Goal: Task Accomplishment & Management: Manage account settings

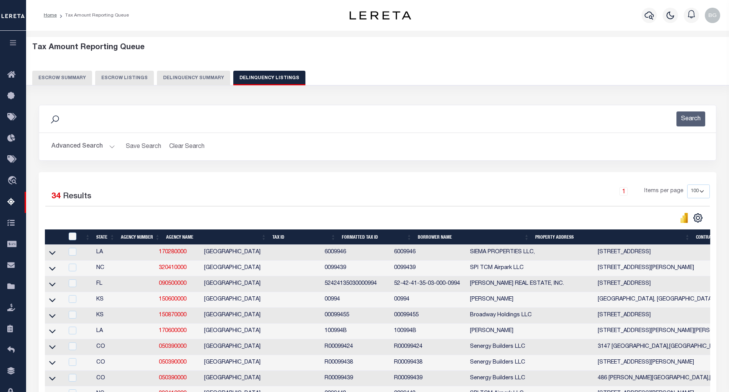
select select "100"
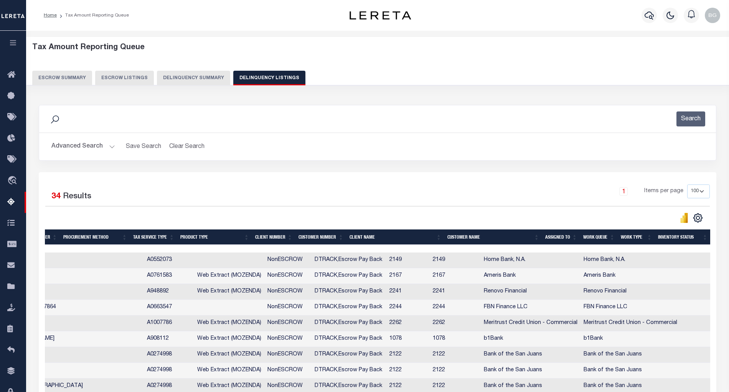
click at [111, 147] on button "Advanced Search" at bounding box center [83, 146] width 64 height 15
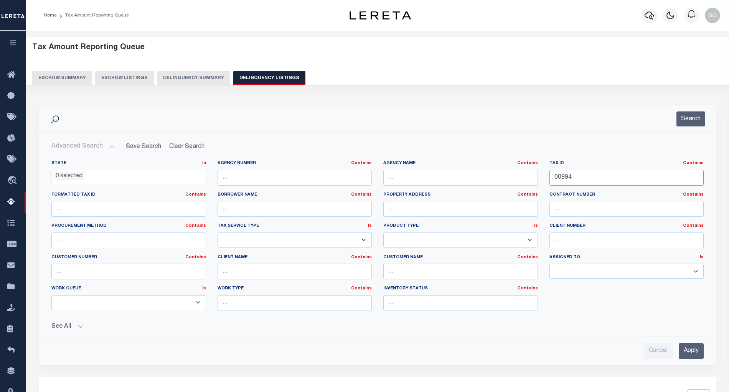
click at [561, 177] on input "00994" at bounding box center [627, 178] width 155 height 16
paste input "5"
type input "00995"
click at [692, 352] on input "Apply" at bounding box center [691, 351] width 25 height 16
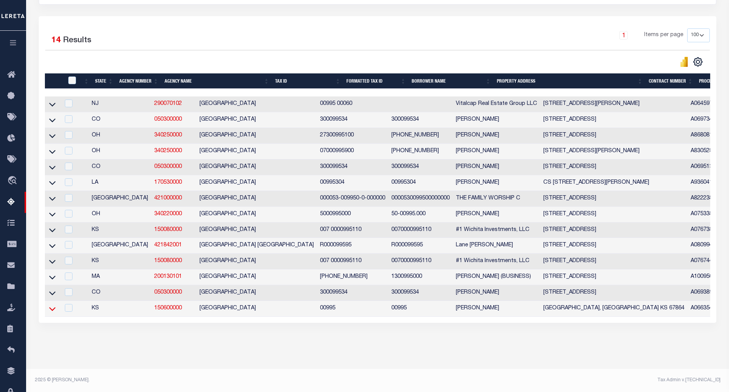
click at [52, 304] on icon at bounding box center [52, 308] width 7 height 8
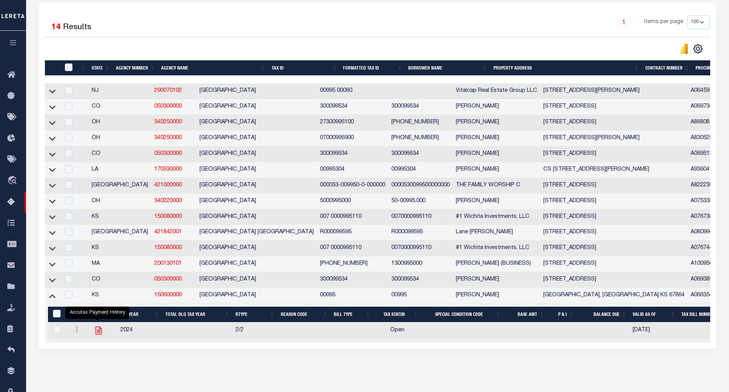
click at [99, 334] on icon "" at bounding box center [99, 330] width 6 height 8
checkbox input "true"
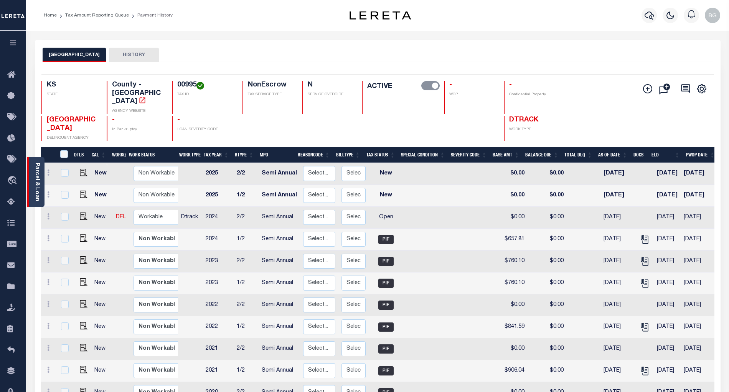
click at [38, 176] on link "Parcel & Loan" at bounding box center [36, 181] width 5 height 39
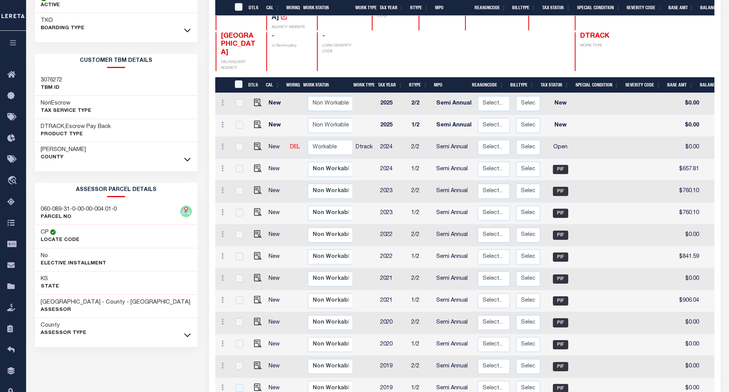
scroll to position [154, 0]
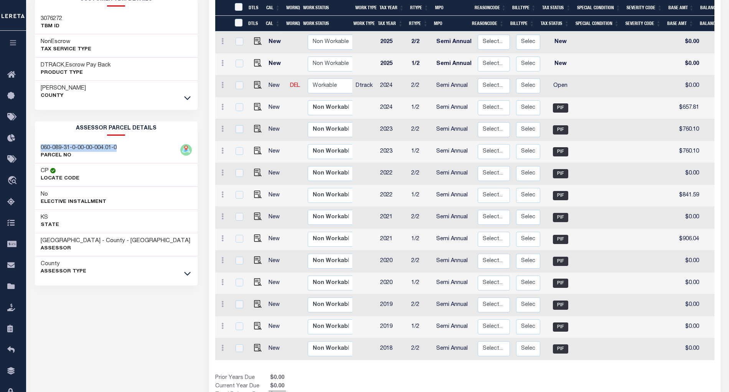
drag, startPoint x: 41, startPoint y: 148, endPoint x: 136, endPoint y: 146, distance: 94.1
click at [136, 146] on div "060-089-31-0-00-00-004.01-0 PARCEL NO" at bounding box center [116, 151] width 163 height 23
click at [94, 152] on p "PARCEL NO" at bounding box center [79, 156] width 76 height 8
click at [73, 147] on h3 "060-089-31-0-00-00-004.01-0" at bounding box center [79, 148] width 76 height 8
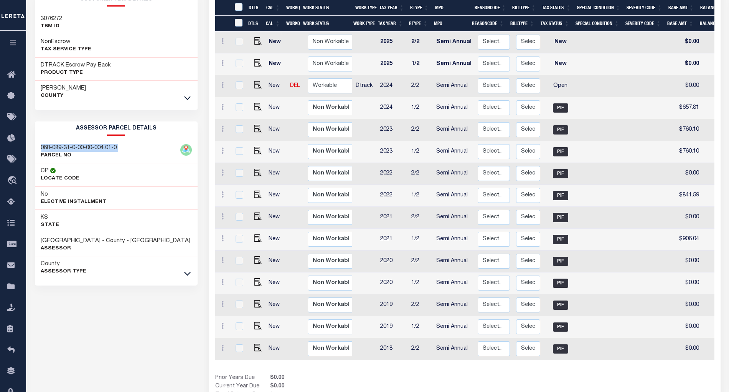
click at [73, 147] on h3 "060-089-31-0-00-00-004.01-0" at bounding box center [79, 148] width 76 height 8
copy div "060-089-31-0-00-00-004.01-0"
click at [187, 276] on icon at bounding box center [187, 273] width 7 height 8
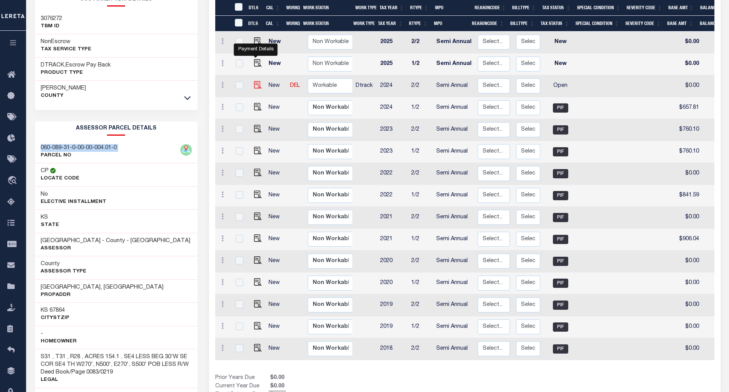
click at [257, 81] on img "" at bounding box center [258, 85] width 8 height 8
checkbox input "true"
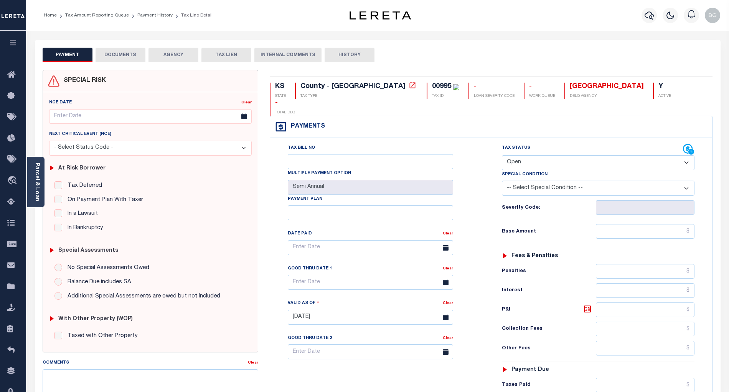
drag, startPoint x: 527, startPoint y: 147, endPoint x: 525, endPoint y: 154, distance: 6.7
click at [527, 155] on select "- Select Status Code - Open Due/Unpaid Paid Incomplete No Tax Due Internal Refu…" at bounding box center [598, 162] width 193 height 15
select select "PYD"
click at [502, 155] on select "- Select Status Code - Open Due/Unpaid Paid Incomplete No Tax Due Internal Refu…" at bounding box center [598, 162] width 193 height 15
type input "[DATE]"
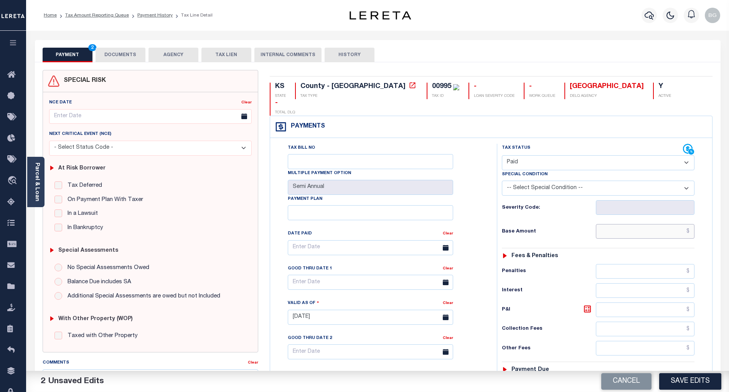
click at [665, 224] on input "text" at bounding box center [645, 231] width 99 height 15
paste input "657.81"
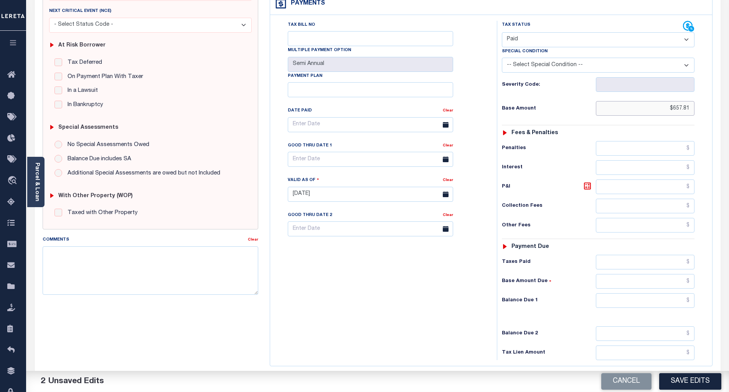
scroll to position [154, 0]
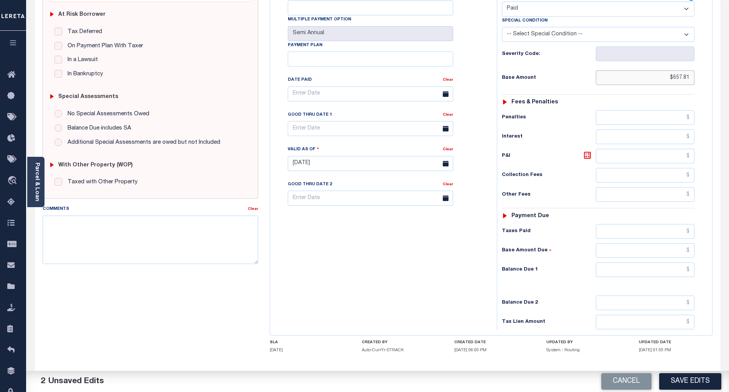
type input "$657.81"
click at [678, 262] on input "text" at bounding box center [645, 269] width 99 height 15
type input "$0.00"
click at [428, 273] on div "Tax Bill No Multiple Payment Option Semi Annual Payment Plan Clear" at bounding box center [381, 159] width 219 height 339
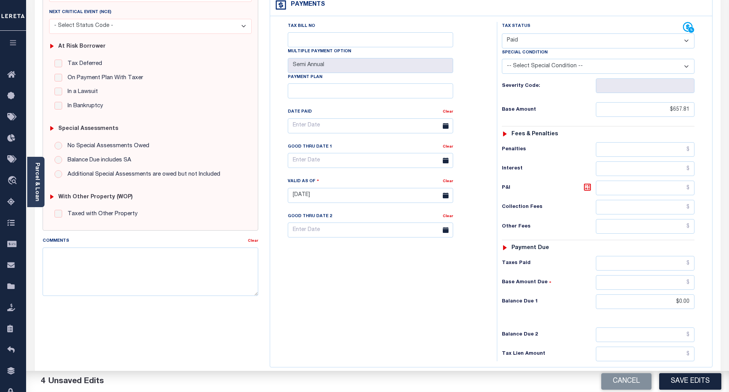
scroll to position [0, 0]
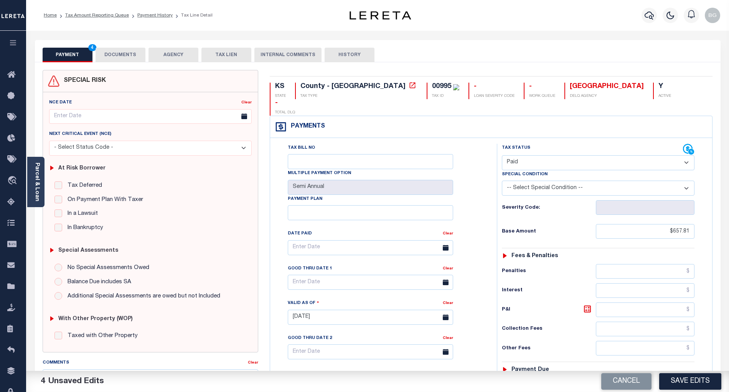
click at [124, 50] on button "DOCUMENTS" at bounding box center [121, 55] width 50 height 15
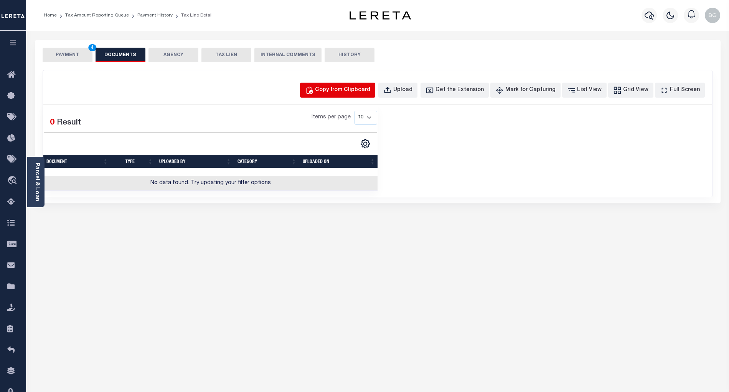
click at [347, 94] on div "Copy from Clipboard" at bounding box center [342, 90] width 55 height 8
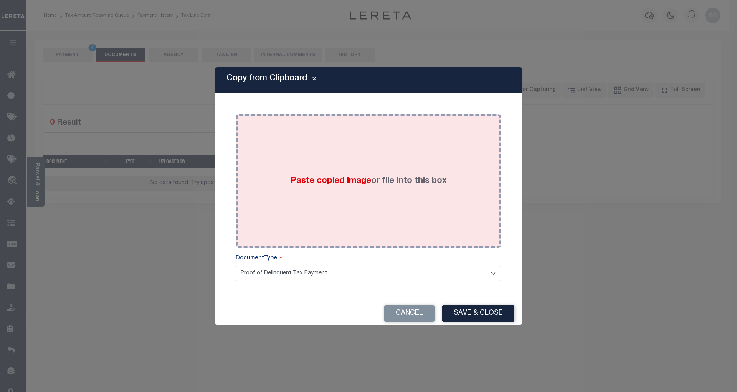
click at [324, 182] on span "Paste copied image" at bounding box center [331, 181] width 81 height 8
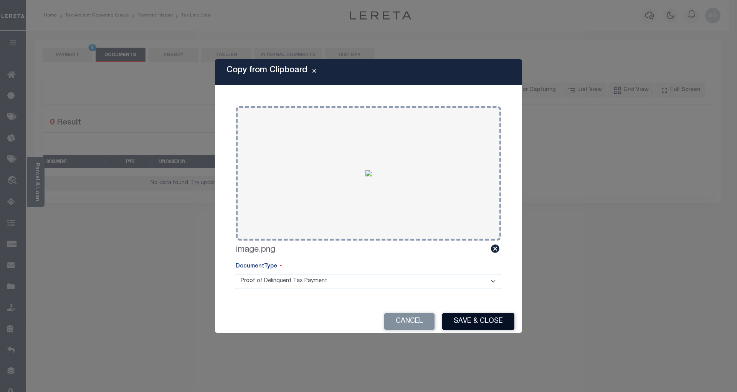
click at [493, 320] on button "Save & Close" at bounding box center [478, 321] width 72 height 17
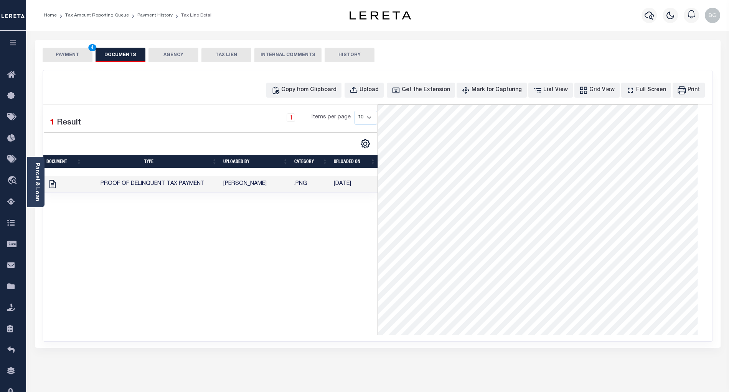
click at [68, 58] on button "PAYMENT 4" at bounding box center [68, 55] width 50 height 15
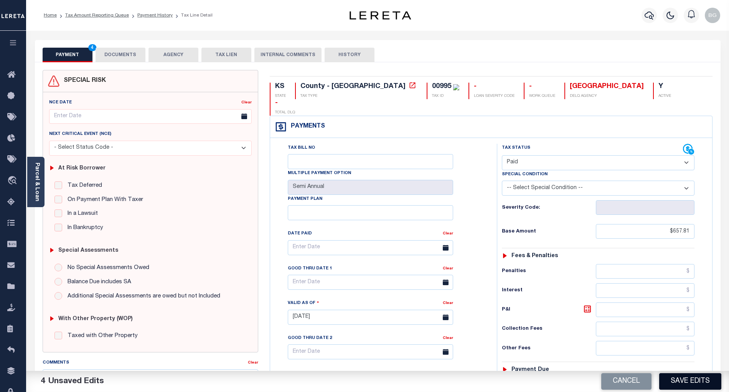
click at [699, 381] on button "Save Edits" at bounding box center [691, 381] width 62 height 17
checkbox input "false"
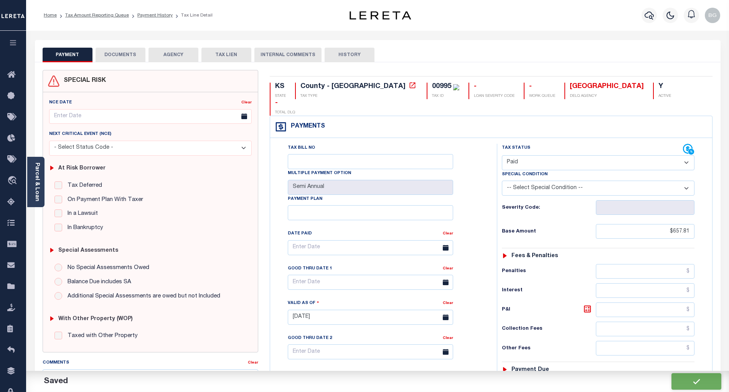
type input "$657.81"
type input "$0"
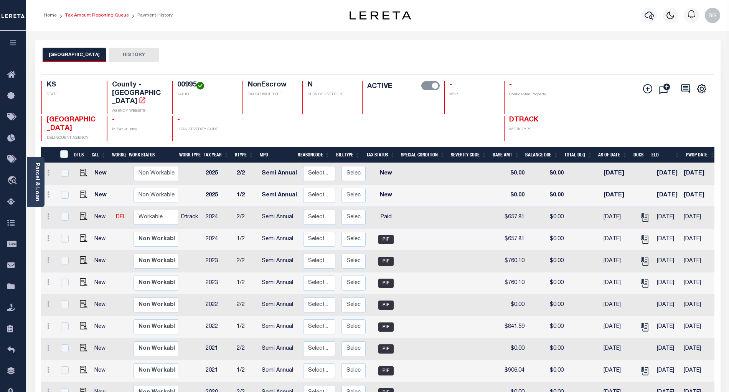
click at [85, 16] on link "Tax Amount Reporting Queue" at bounding box center [97, 15] width 64 height 5
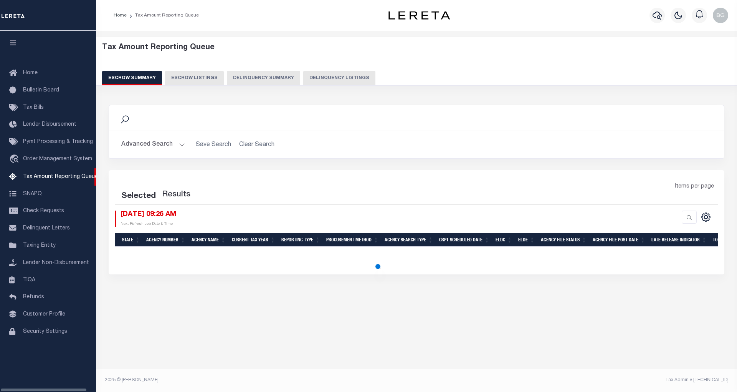
click at [334, 74] on button "Delinquency Listings" at bounding box center [339, 78] width 72 height 15
select select "100"
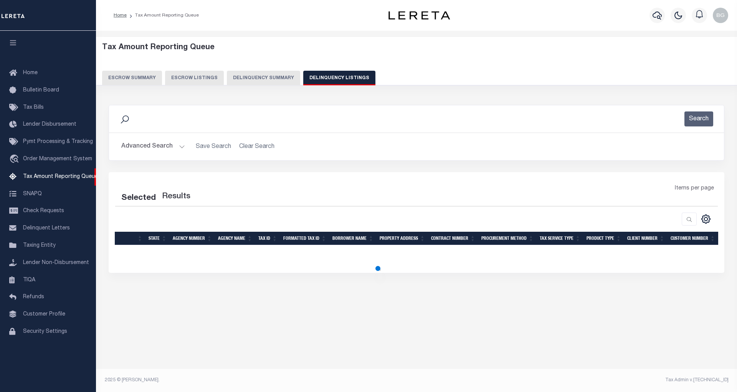
select select "100"
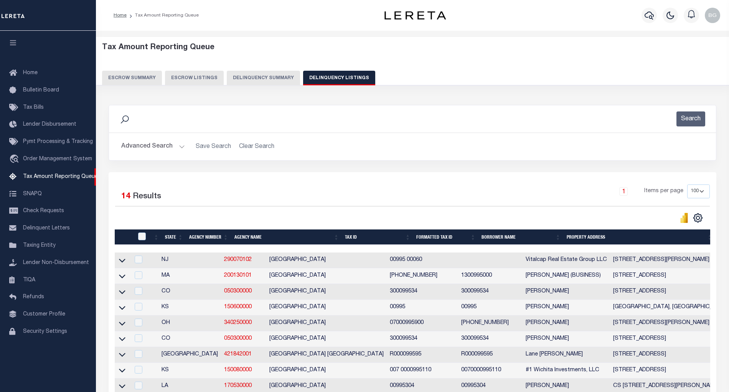
click at [182, 147] on button "Advanced Search" at bounding box center [153, 146] width 64 height 15
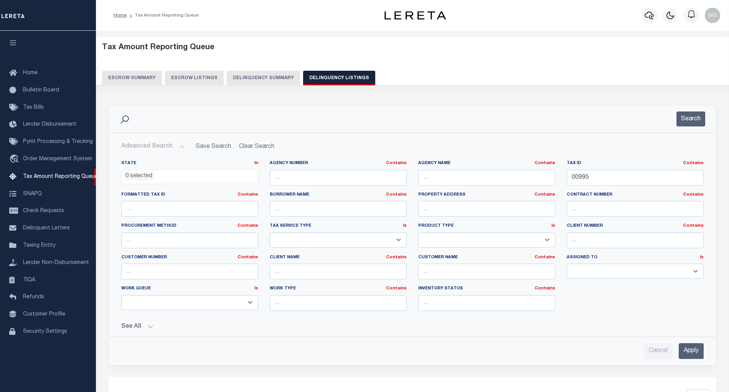
click at [179, 146] on button "Advanced Search" at bounding box center [153, 146] width 64 height 15
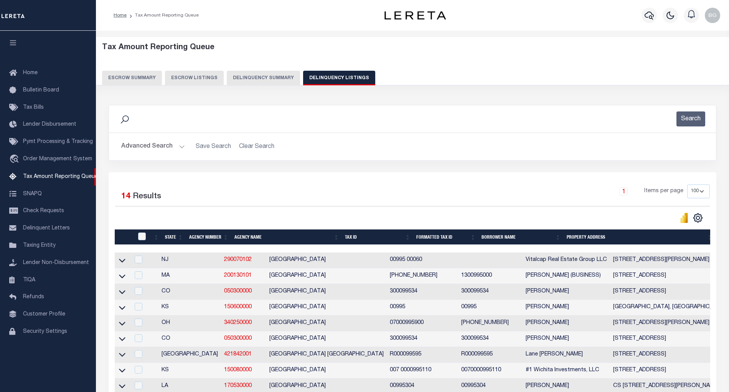
scroll to position [51, 0]
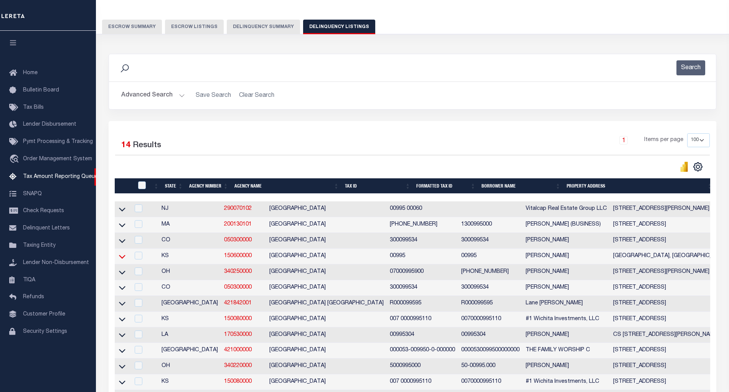
click at [124, 260] on icon at bounding box center [122, 256] width 7 height 8
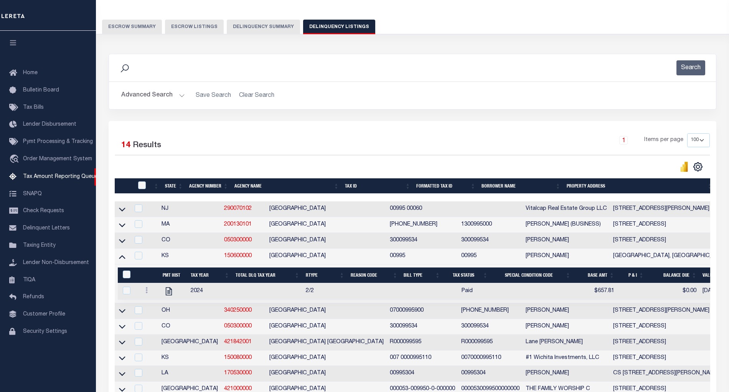
scroll to position [102, 0]
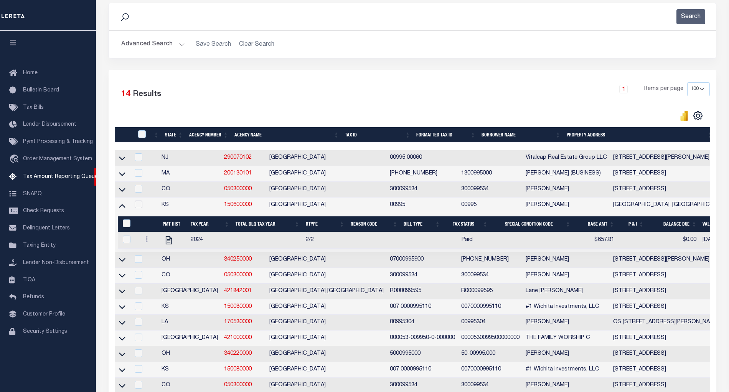
click at [142, 208] on input "checkbox" at bounding box center [139, 204] width 8 height 8
checkbox input "true"
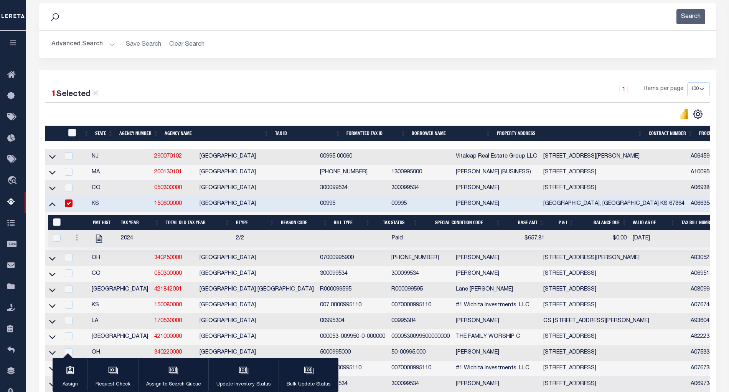
click at [55, 226] on input "&nbsp;" at bounding box center [57, 222] width 8 height 8
checkbox input "true"
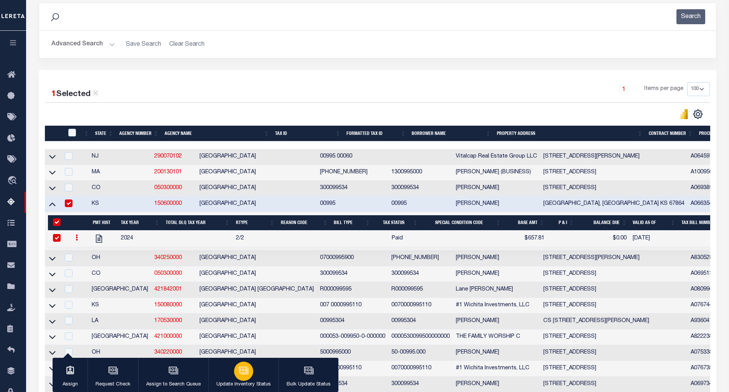
click at [239, 373] on icon "button" at bounding box center [244, 370] width 10 height 10
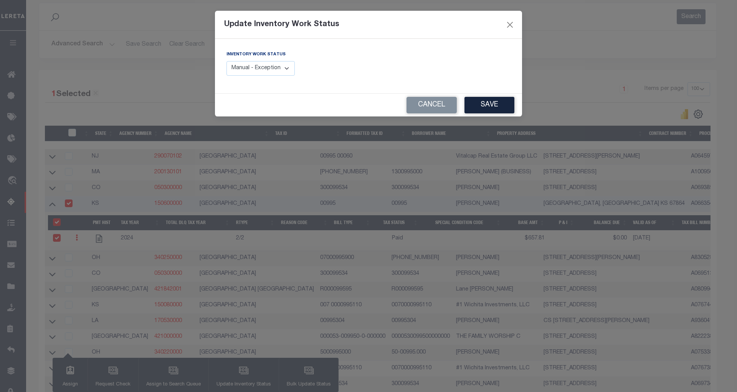
click at [282, 68] on select "Manual - Exception Pended - Awaiting Search Late Add Exception Completed" at bounding box center [260, 68] width 68 height 15
select select "4"
click at [226, 61] on select "Manual - Exception Pended - Awaiting Search Late Add Exception Completed" at bounding box center [260, 68] width 68 height 15
click at [506, 106] on button "Save" at bounding box center [490, 105] width 50 height 17
